Goal: Transaction & Acquisition: Purchase product/service

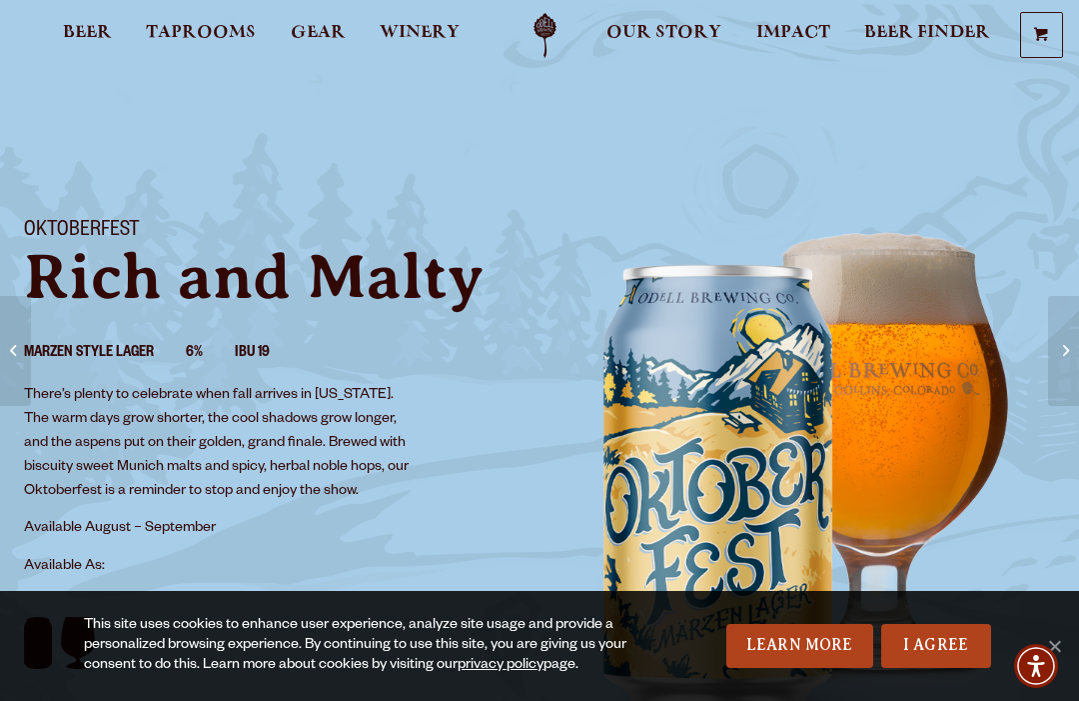
click at [935, 636] on link "I Agree" at bounding box center [937, 646] width 110 height 44
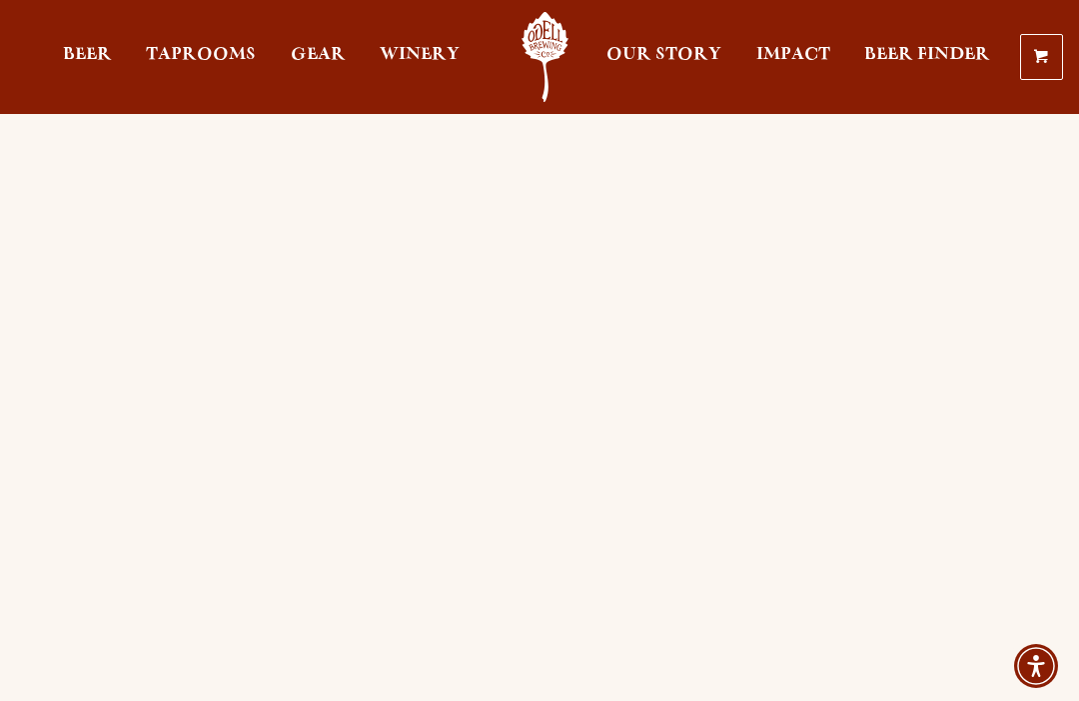
click at [94, 50] on span "Beer" at bounding box center [87, 55] width 49 height 16
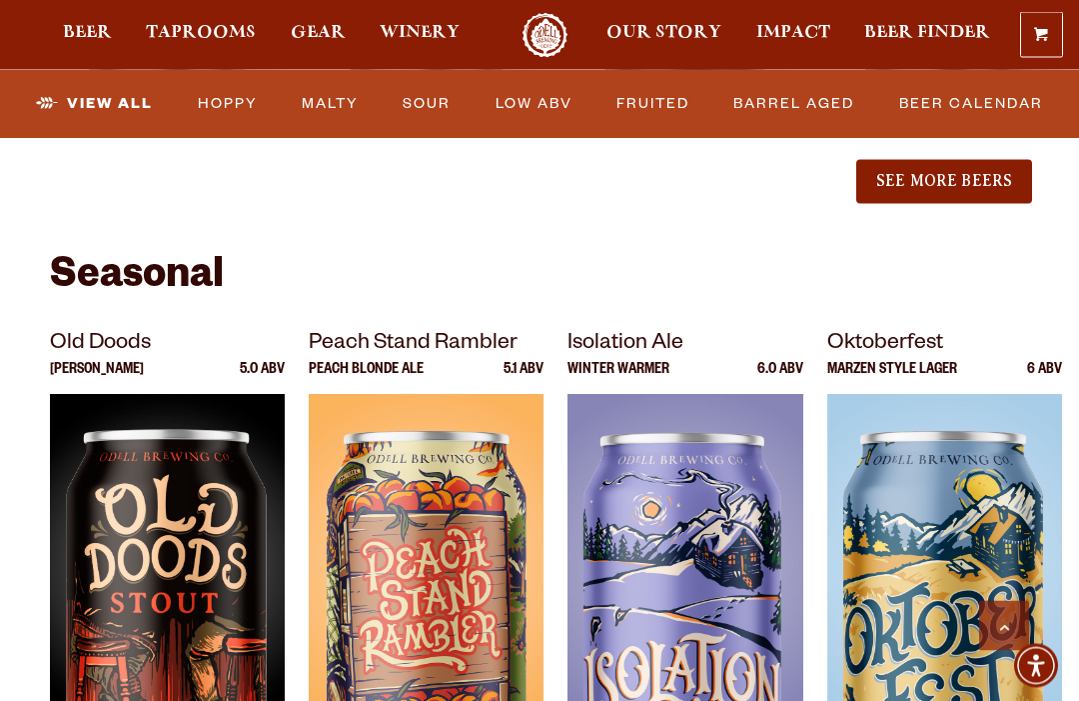
scroll to position [2599, 0]
click at [963, 470] on div at bounding box center [945, 644] width 235 height 500
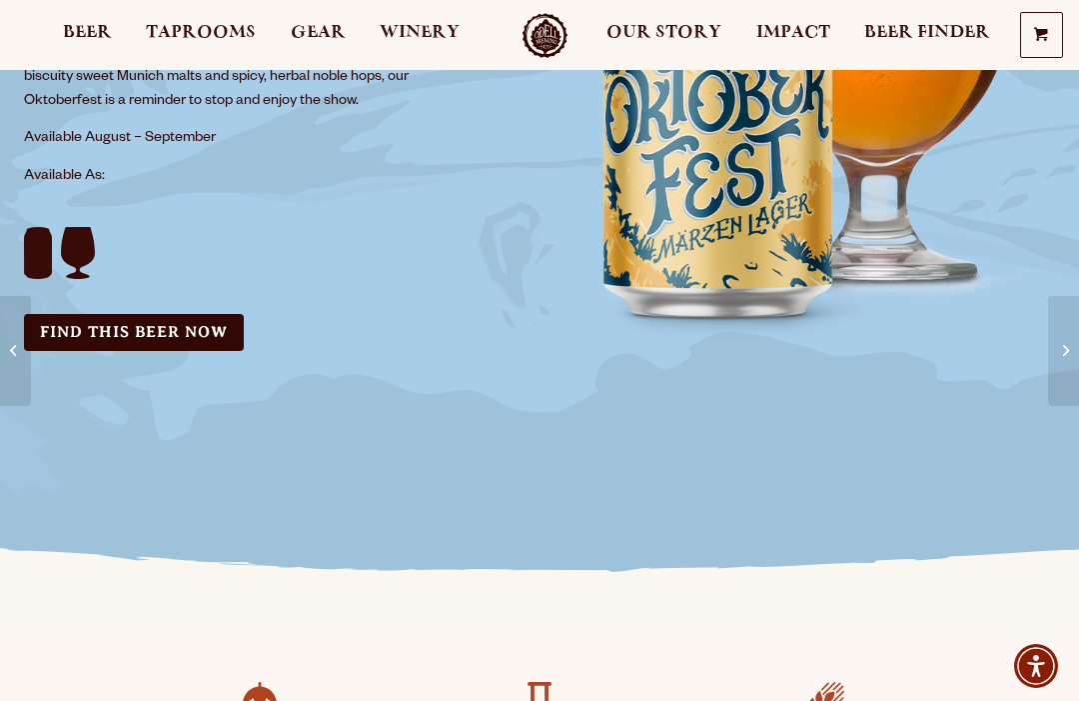
scroll to position [402, 0]
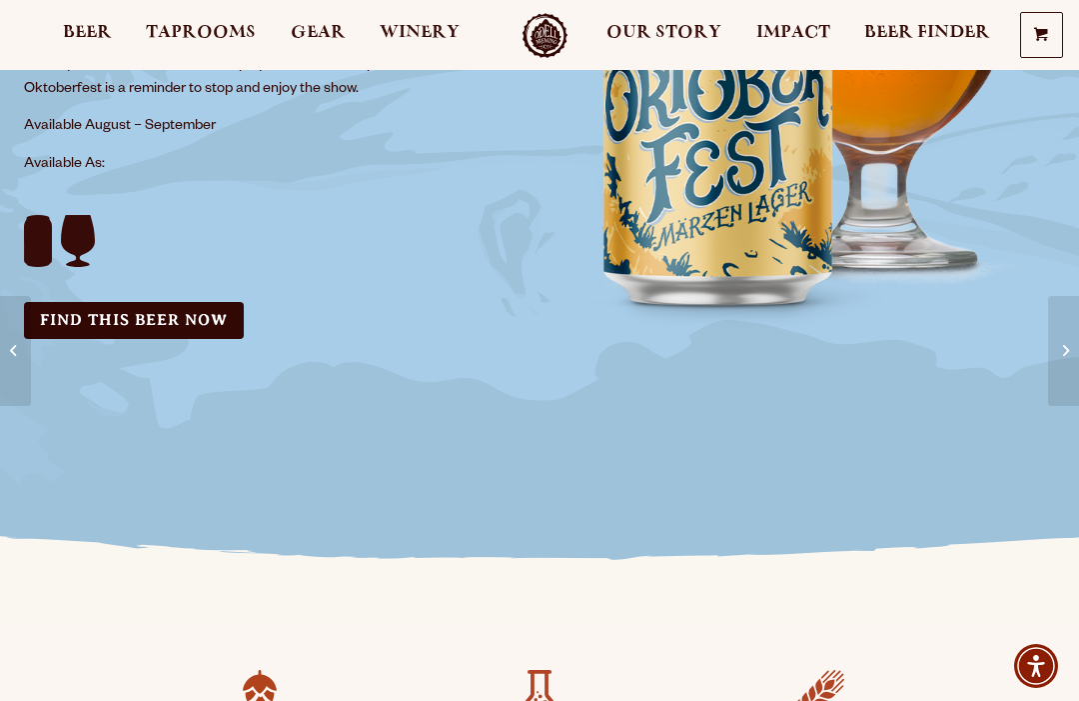
click at [110, 334] on link "Find this Beer Now" at bounding box center [134, 320] width 220 height 37
